Goal: Transaction & Acquisition: Purchase product/service

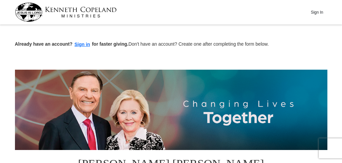
drag, startPoint x: 0, startPoint y: 0, endPoint x: 82, endPoint y: 13, distance: 83.2
click at [82, 13] on img at bounding box center [66, 12] width 102 height 19
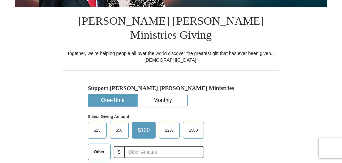
click at [98, 147] on span "Other" at bounding box center [99, 152] width 17 height 10
click at [0, 0] on input "Other" at bounding box center [0, 0] width 0 height 0
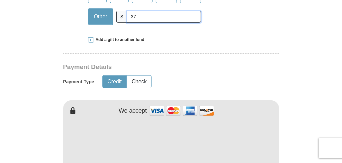
scroll to position [420, 0]
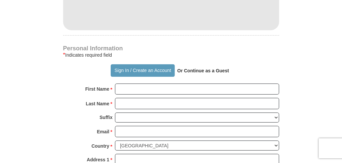
type input "37"
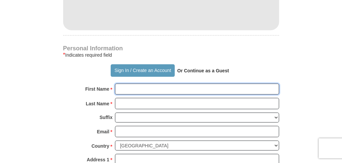
click at [254, 83] on input "First Name *" at bounding box center [197, 88] width 164 height 11
type input "Roseanna J Lal"
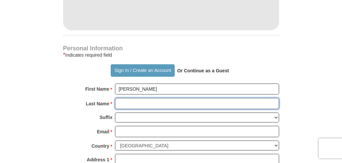
type input "Roseanna J Lal"
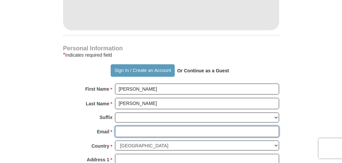
type input "jrlal321@gmail.com"
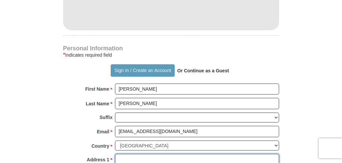
type input "1723 Pecos Cir"
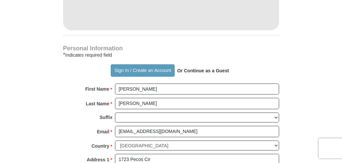
type input "Stockton"
select select "CA"
type input "95209"
type input "2098989773"
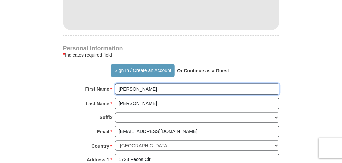
type input "Roseanna"
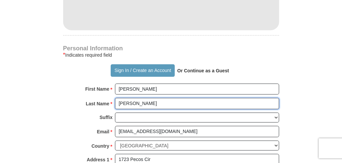
click at [158, 98] on input "Roseanna J Lal" at bounding box center [197, 103] width 164 height 11
type input "R"
type input "Lal"
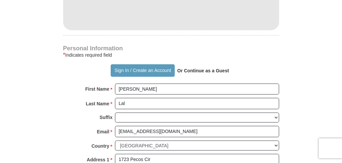
click at [298, 106] on form "Already have an account? Sign in for faster giving. Don't have an account? Crea…" at bounding box center [171, 15] width 313 height 816
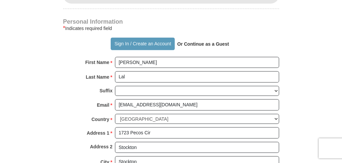
scroll to position [459, 0]
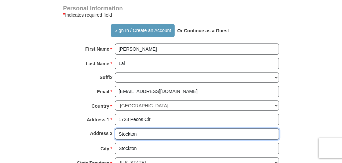
click at [195, 128] on input "Stockton" at bounding box center [197, 133] width 164 height 11
type input "S"
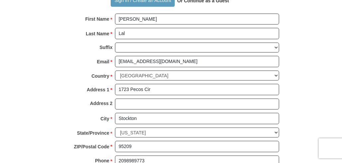
scroll to position [632, 0]
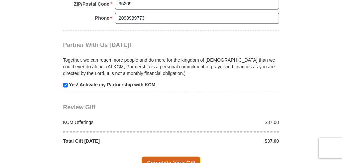
click at [186, 156] on span "Complete Your Gift" at bounding box center [171, 163] width 59 height 14
